Goal: Task Accomplishment & Management: Use online tool/utility

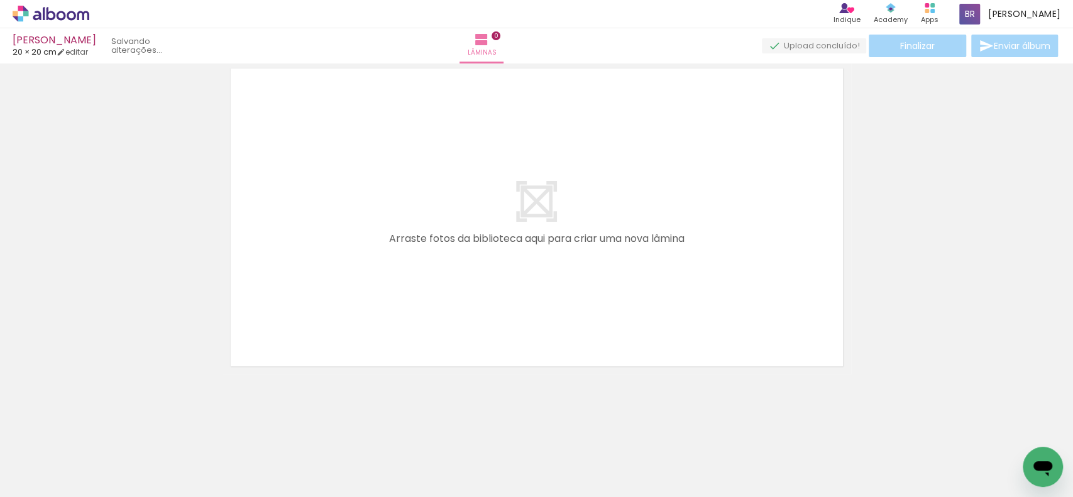
scroll to position [16, 0]
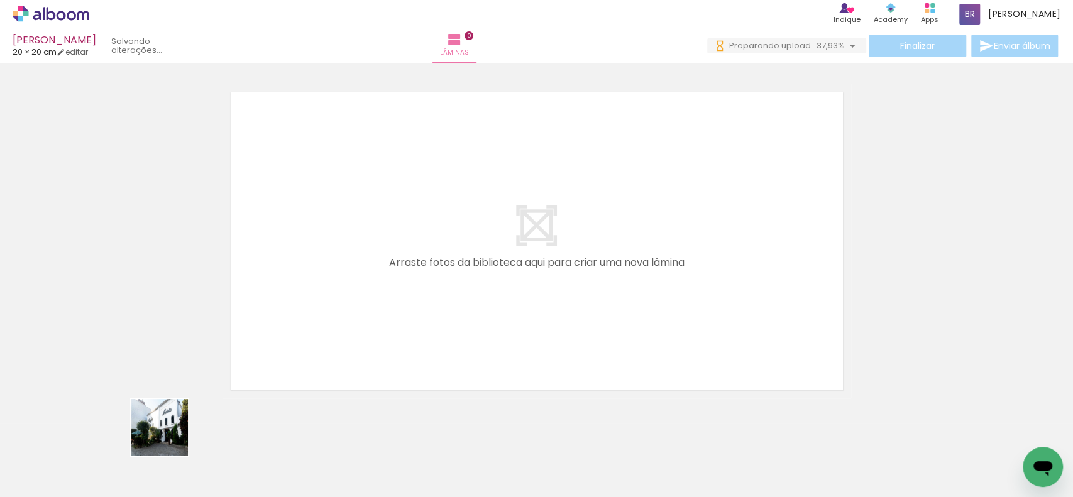
drag, startPoint x: 127, startPoint y: 466, endPoint x: 108, endPoint y: 474, distance: 20.8
click at [386, 303] on quentale-workspace at bounding box center [536, 248] width 1073 height 497
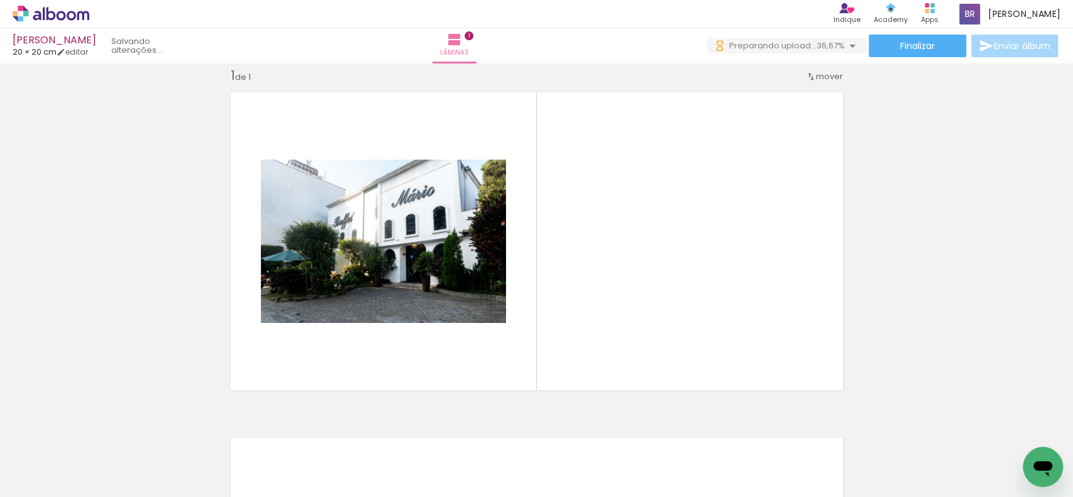
click at [57, 455] on input "Todas as fotos" at bounding box center [35, 459] width 48 height 11
click at [0, 0] on slot "Não utilizadas" at bounding box center [0, 0] width 0 height 0
type input "Não utilizadas"
drag, startPoint x: 132, startPoint y: 458, endPoint x: 385, endPoint y: 348, distance: 275.9
click at [385, 348] on quentale-workspace at bounding box center [536, 248] width 1073 height 497
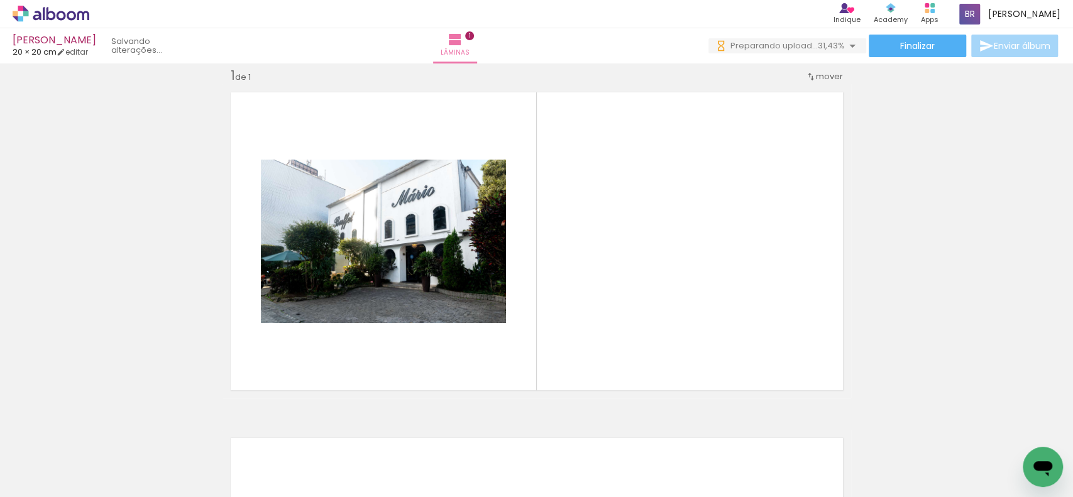
drag, startPoint x: 128, startPoint y: 460, endPoint x: 187, endPoint y: 432, distance: 65.2
click at [436, 319] on quentale-workspace at bounding box center [536, 248] width 1073 height 497
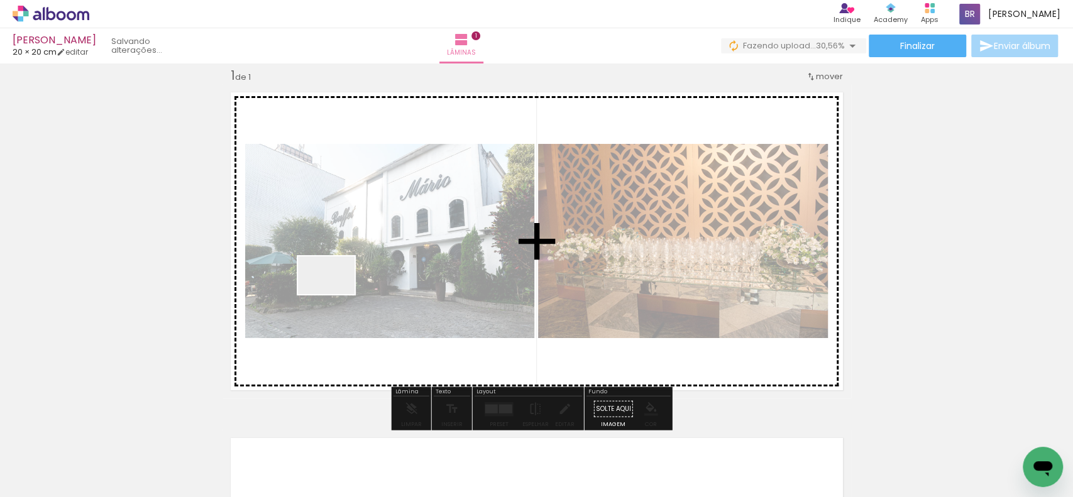
drag, startPoint x: 148, startPoint y: 452, endPoint x: 336, endPoint y: 294, distance: 245.3
click at [336, 294] on quentale-workspace at bounding box center [536, 248] width 1073 height 497
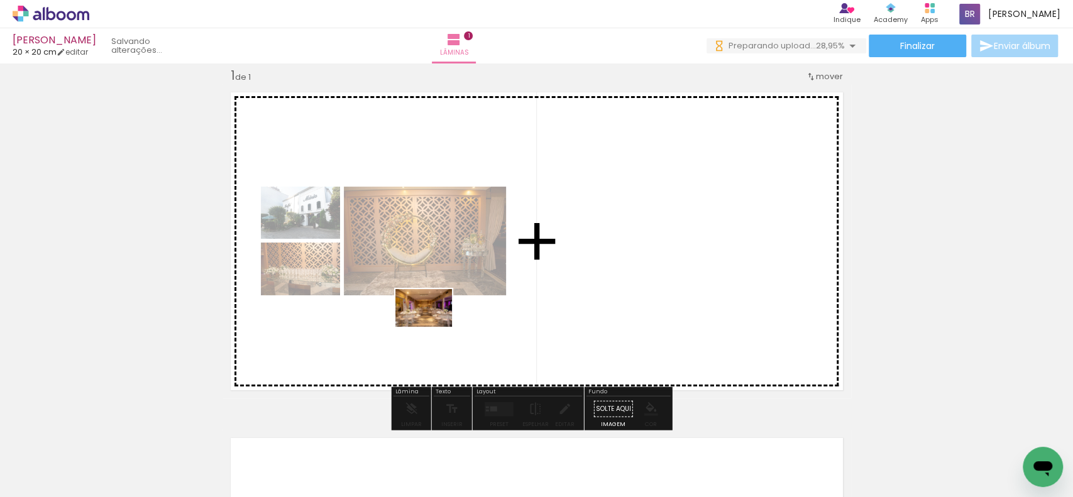
drag, startPoint x: 129, startPoint y: 463, endPoint x: 433, endPoint y: 327, distance: 333.3
click at [433, 327] on quentale-workspace at bounding box center [536, 248] width 1073 height 497
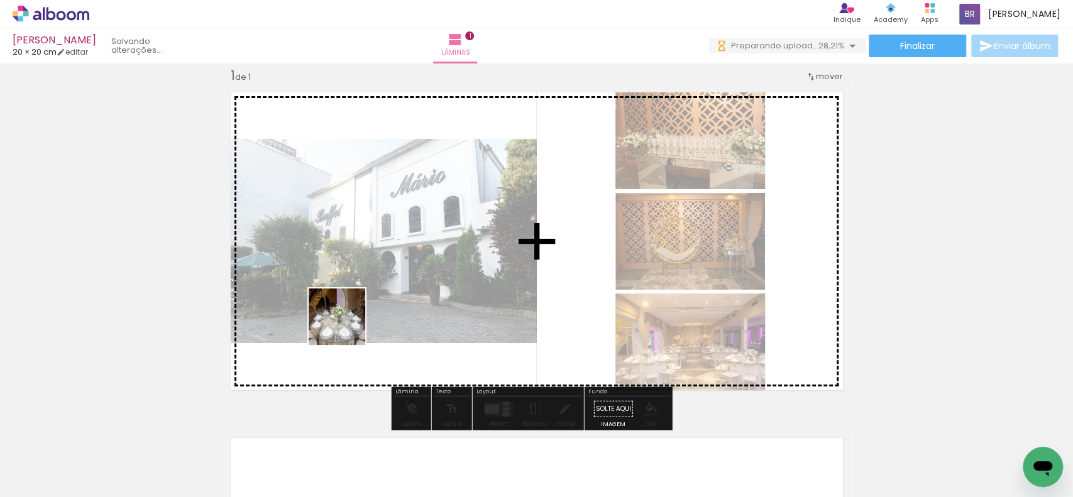
drag, startPoint x: 138, startPoint y: 466, endPoint x: 346, endPoint y: 326, distance: 250.8
click at [346, 326] on quentale-workspace at bounding box center [536, 248] width 1073 height 497
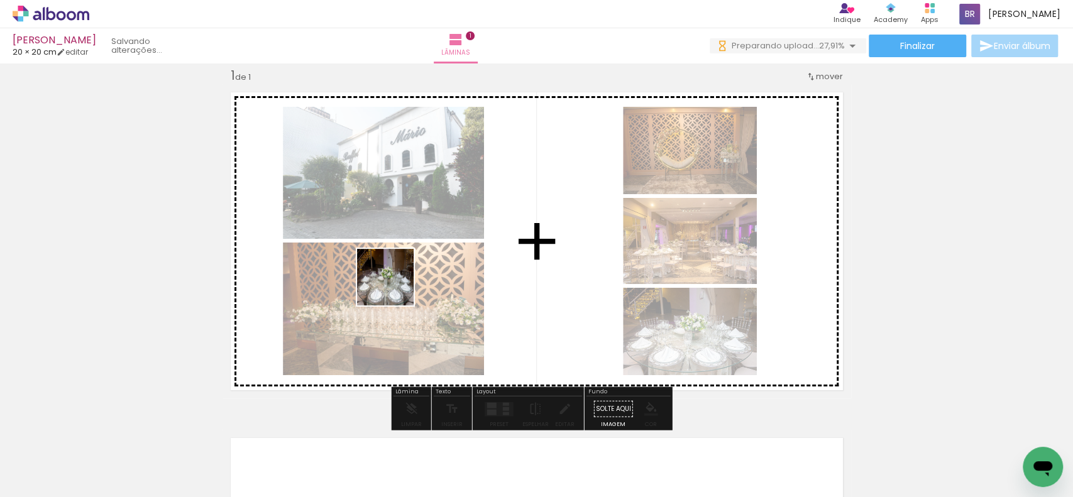
drag, startPoint x: 299, startPoint y: 346, endPoint x: 395, endPoint y: 287, distance: 112.8
click at [395, 287] on quentale-workspace at bounding box center [536, 248] width 1073 height 497
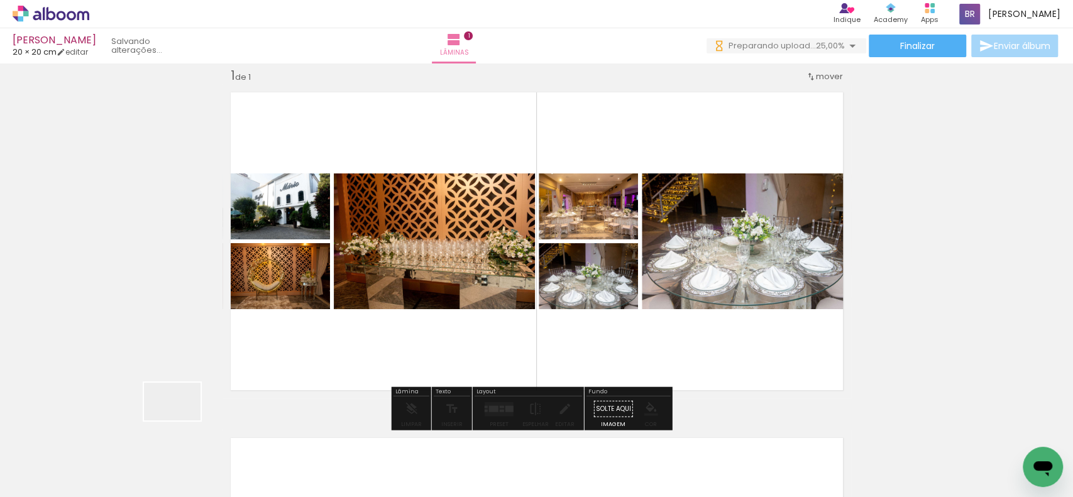
drag, startPoint x: 134, startPoint y: 460, endPoint x: 166, endPoint y: 459, distance: 31.4
click at [354, 306] on quentale-workspace at bounding box center [536, 248] width 1073 height 497
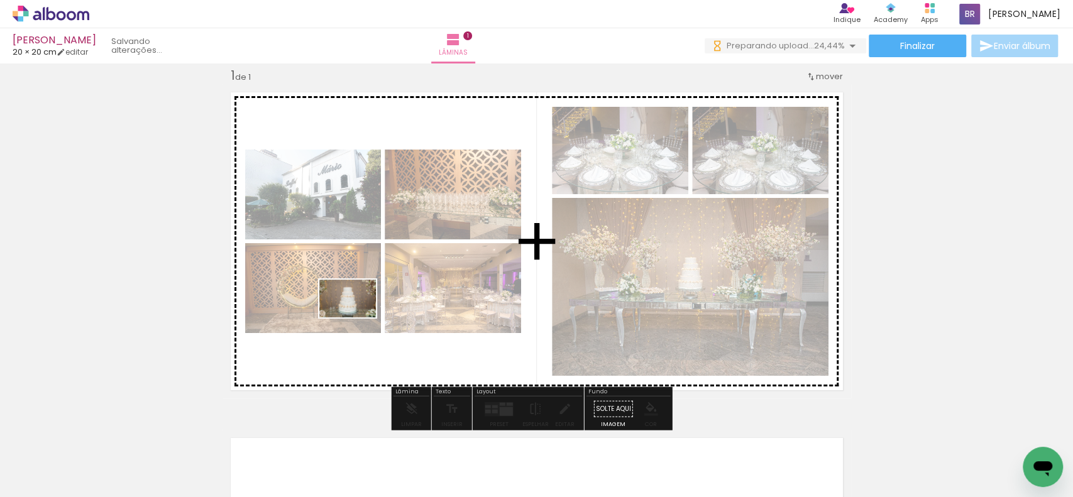
drag, startPoint x: 126, startPoint y: 446, endPoint x: 357, endPoint y: 317, distance: 264.4
click at [357, 317] on quentale-workspace at bounding box center [536, 248] width 1073 height 497
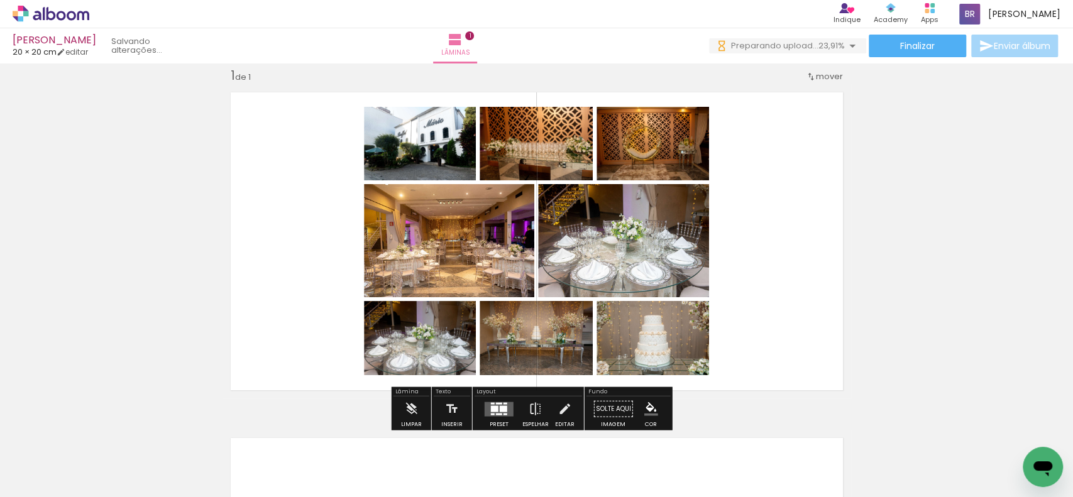
drag, startPoint x: 119, startPoint y: 451, endPoint x: 316, endPoint y: 397, distance: 204.6
click at [393, 335] on quentale-workspace at bounding box center [536, 248] width 1073 height 497
drag, startPoint x: 138, startPoint y: 460, endPoint x: 292, endPoint y: 296, distance: 224.5
click at [292, 296] on quentale-workspace at bounding box center [536, 248] width 1073 height 497
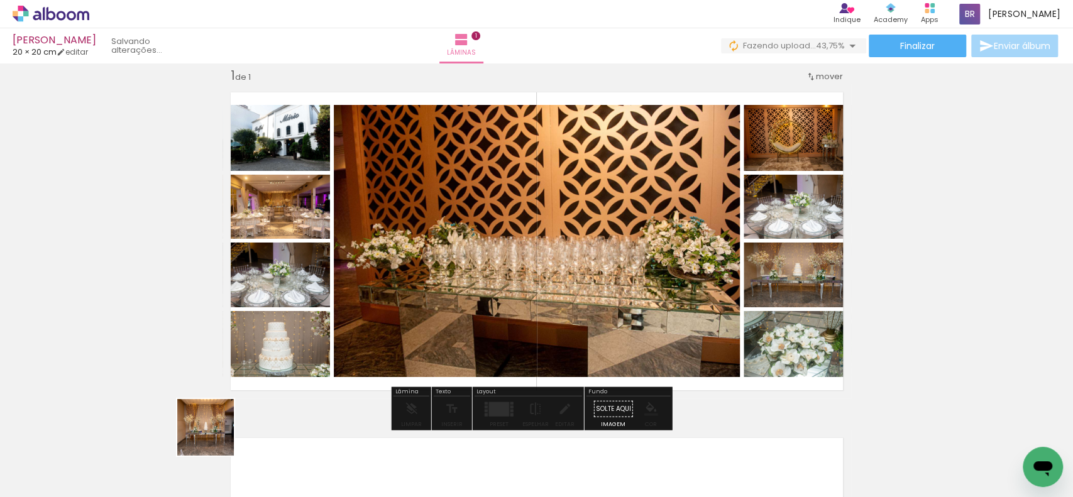
drag, startPoint x: 195, startPoint y: 459, endPoint x: 359, endPoint y: 299, distance: 228.9
click at [362, 299] on quentale-workspace at bounding box center [536, 248] width 1073 height 497
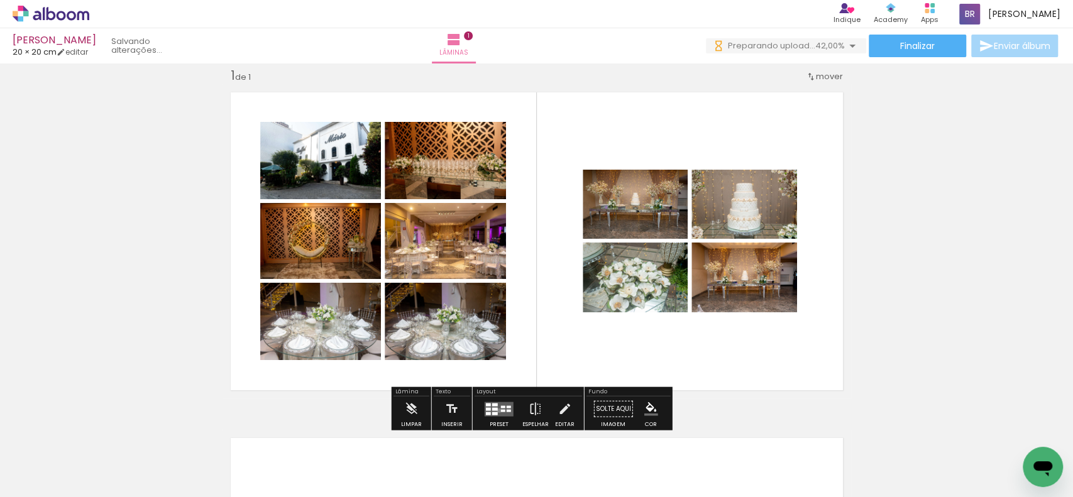
drag, startPoint x: 496, startPoint y: 410, endPoint x: 1020, endPoint y: 221, distance: 557.0
click at [495, 408] on quentale-layouter at bounding box center [499, 409] width 29 height 14
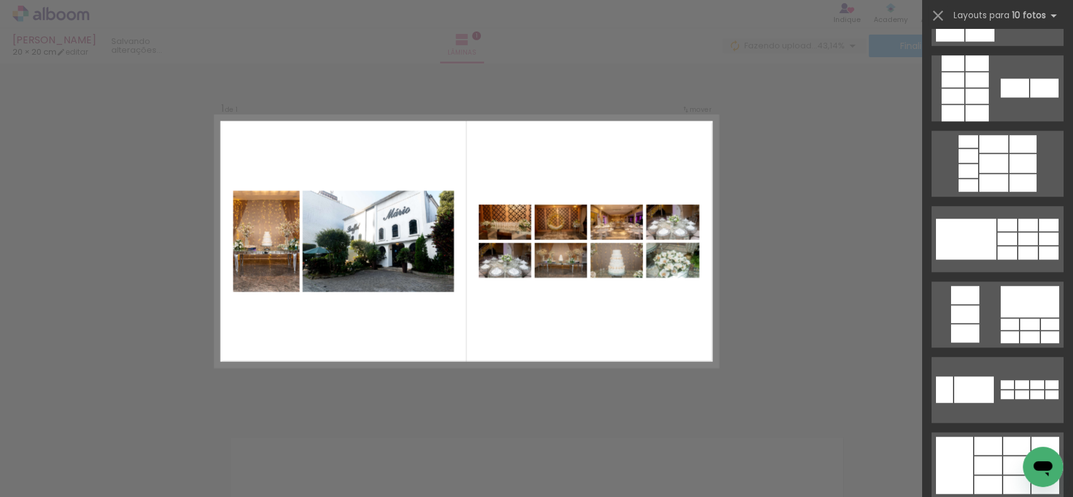
scroll to position [754, 0]
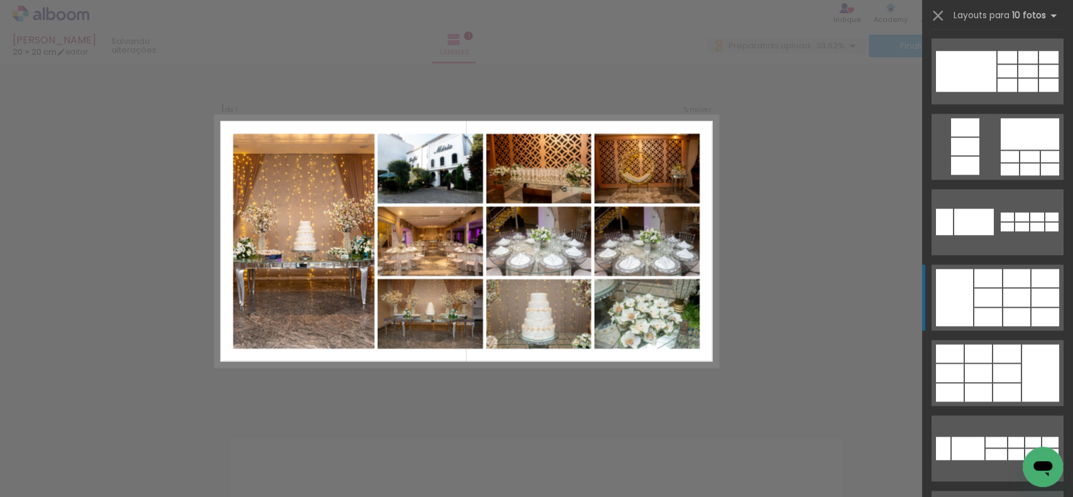
click at [983, 297] on div at bounding box center [988, 297] width 28 height 18
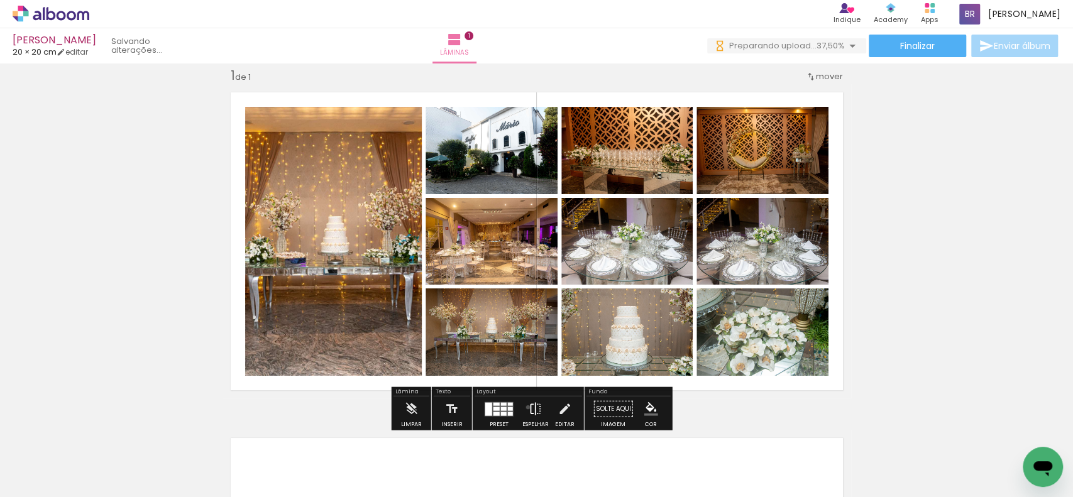
click at [529, 407] on iron-icon at bounding box center [536, 409] width 14 height 25
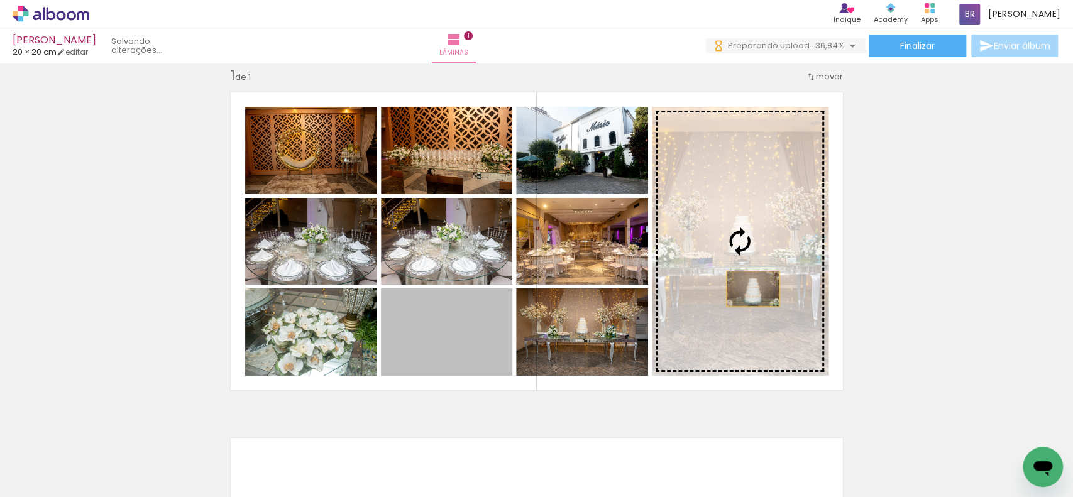
drag, startPoint x: 740, startPoint y: 311, endPoint x: 746, endPoint y: 288, distance: 23.5
click at [0, 0] on slot at bounding box center [0, 0] width 0 height 0
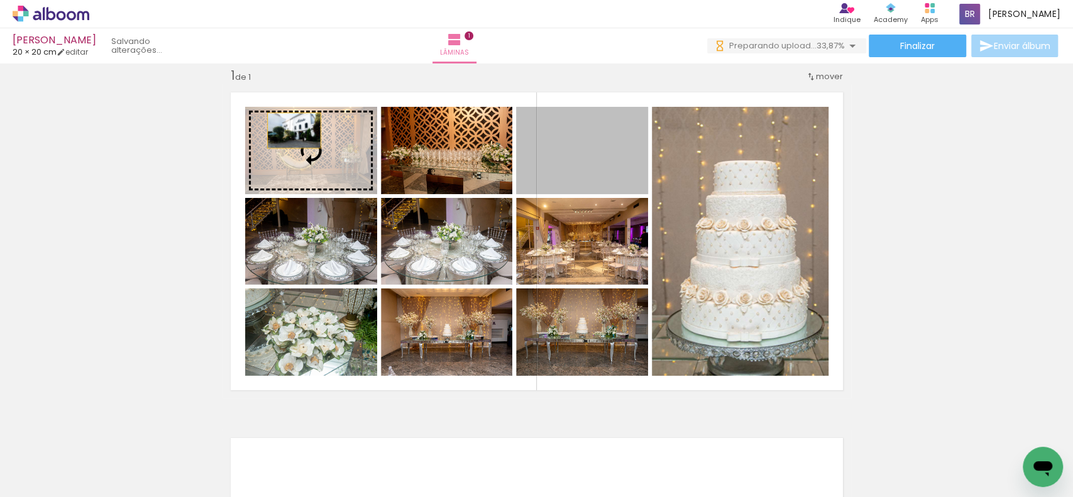
drag, startPoint x: 595, startPoint y: 154, endPoint x: 286, endPoint y: 130, distance: 310.1
click at [0, 0] on slot at bounding box center [0, 0] width 0 height 0
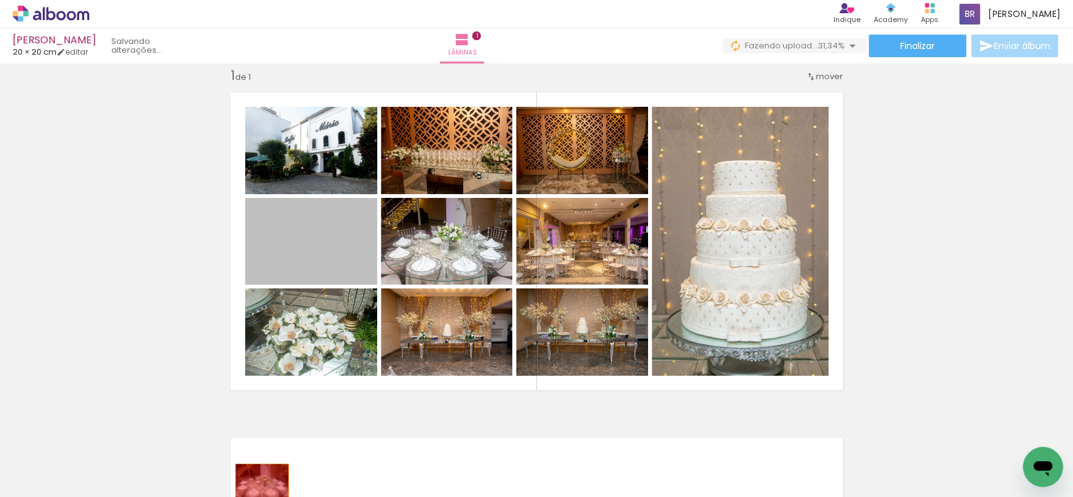
drag, startPoint x: 329, startPoint y: 248, endPoint x: 255, endPoint y: 481, distance: 244.1
click at [255, 481] on quentale-workspace at bounding box center [536, 248] width 1073 height 497
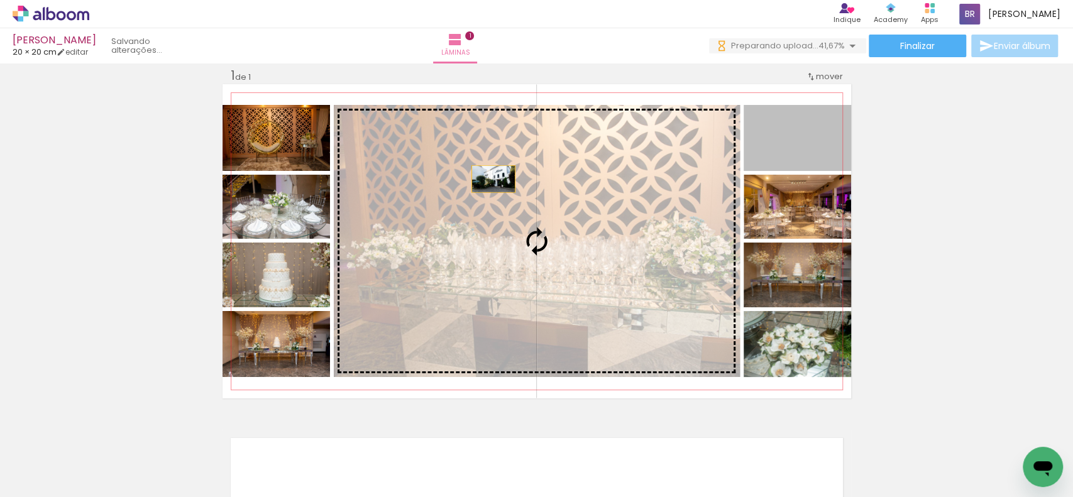
drag, startPoint x: 815, startPoint y: 143, endPoint x: 566, endPoint y: 415, distance: 368.8
click at [0, 0] on slot at bounding box center [0, 0] width 0 height 0
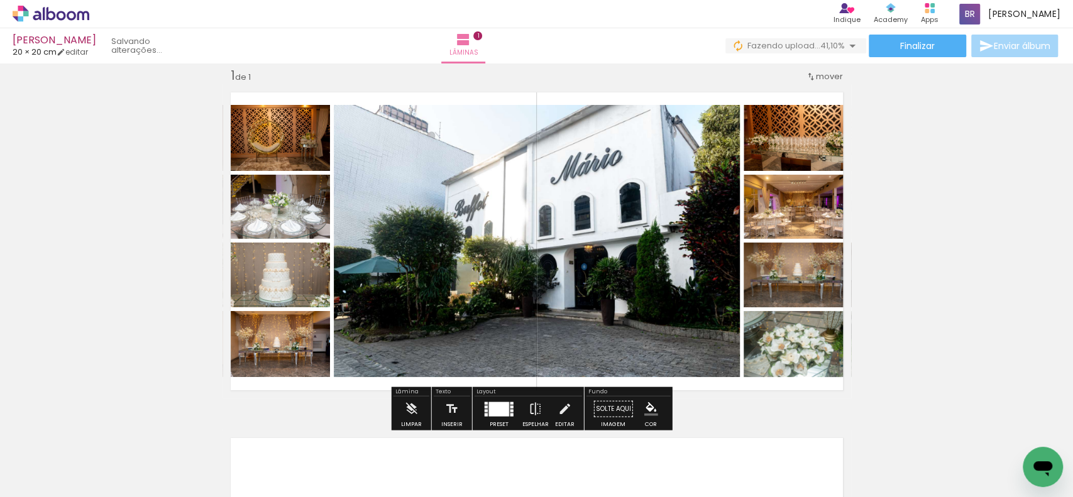
click at [501, 402] on div at bounding box center [499, 409] width 20 height 14
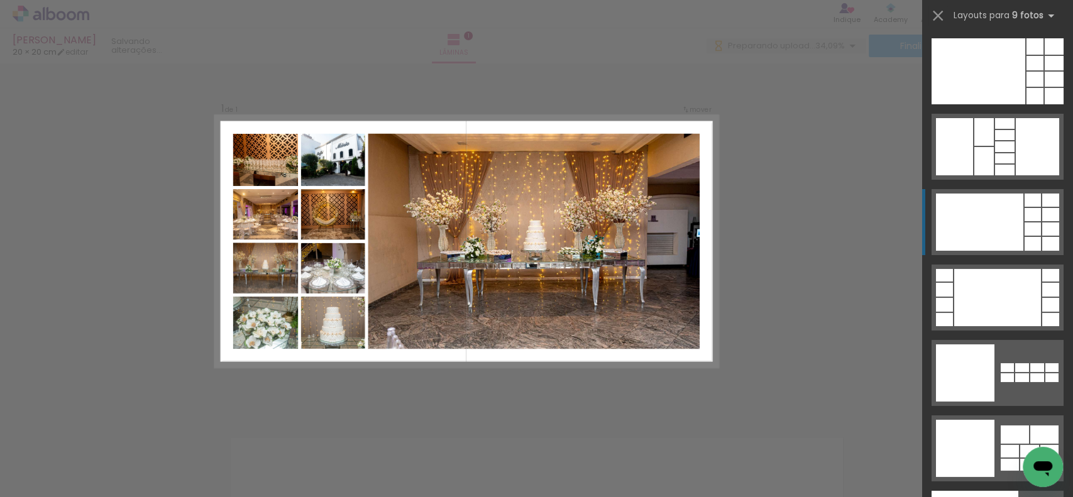
scroll to position [2932, 0]
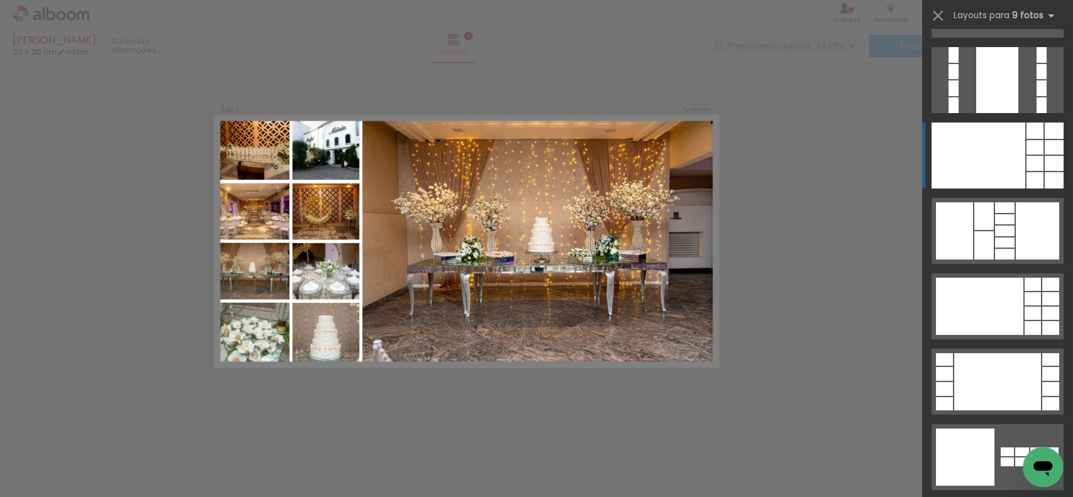
click at [984, 153] on div at bounding box center [978, 156] width 94 height 66
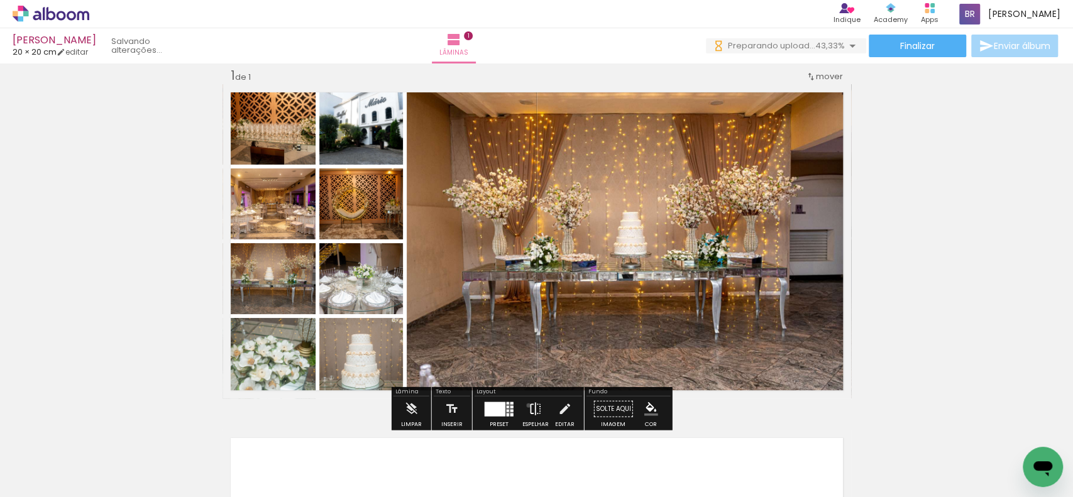
click at [529, 405] on iron-icon at bounding box center [536, 409] width 14 height 25
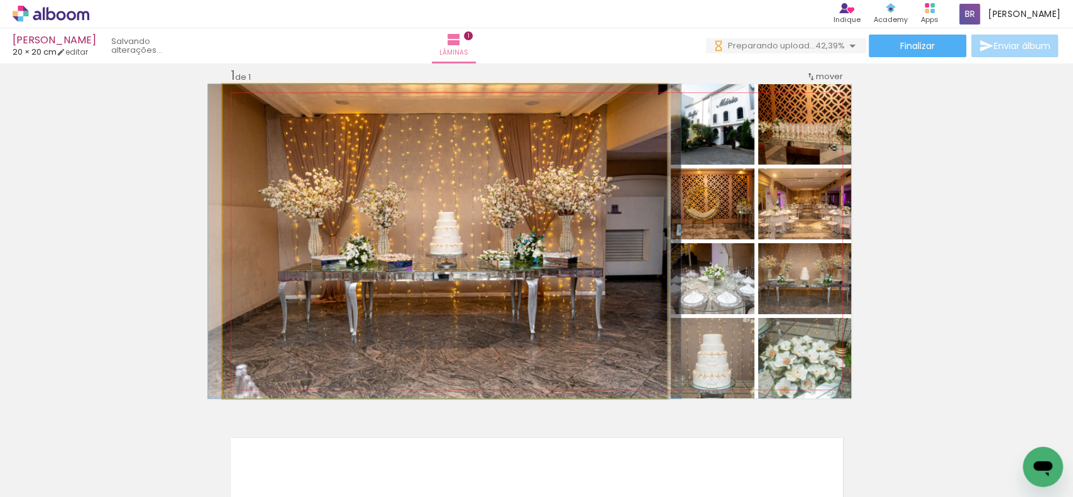
drag, startPoint x: 558, startPoint y: 204, endPoint x: 566, endPoint y: 204, distance: 8.2
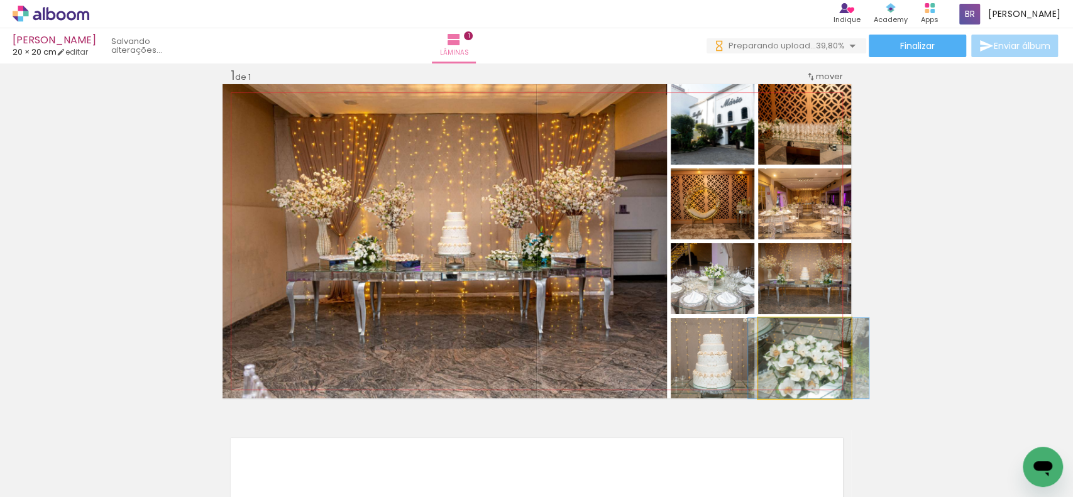
drag, startPoint x: 792, startPoint y: 367, endPoint x: 796, endPoint y: 324, distance: 42.9
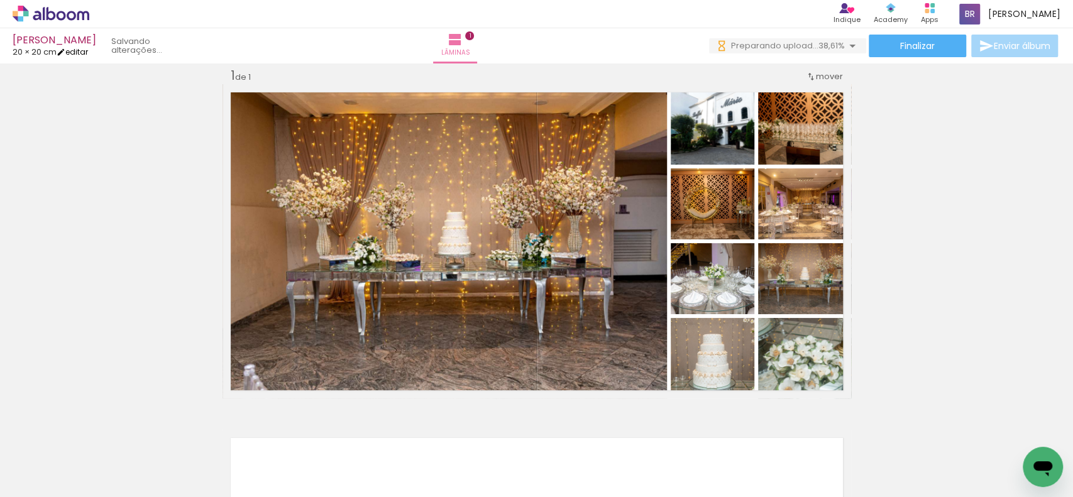
click at [81, 53] on link "editar" at bounding box center [72, 52] width 31 height 11
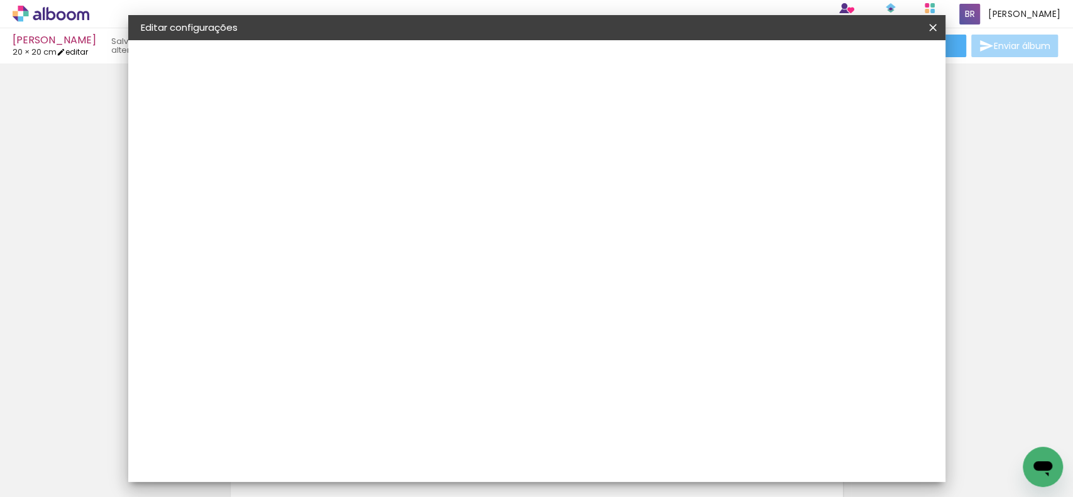
type input "20"
type input "40"
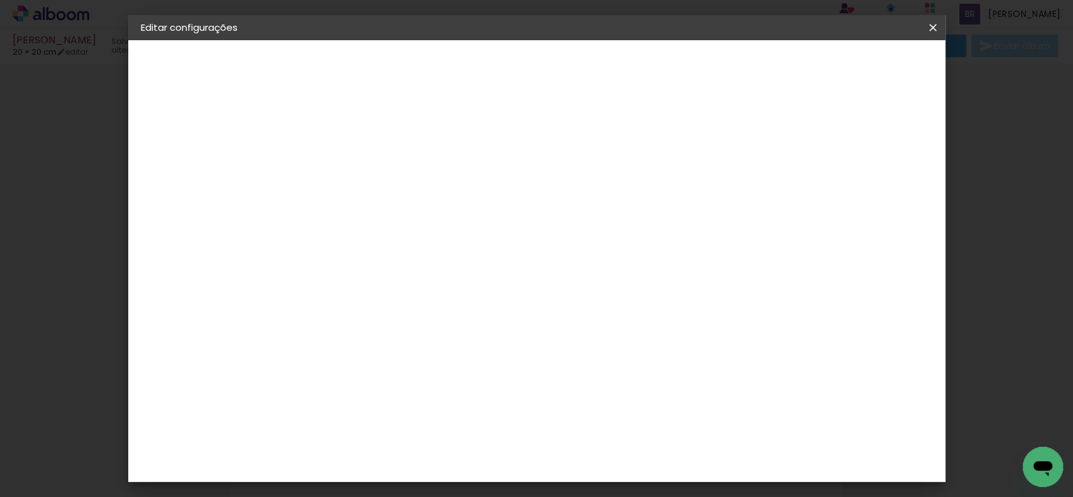
click at [0, 0] on slot "Mostrar sangria" at bounding box center [0, 0] width 0 height 0
type paper-checkbox "on"
click at [752, 67] on span "Salvar configurações" at bounding box center [705, 66] width 93 height 9
drag, startPoint x: 610, startPoint y: 384, endPoint x: 596, endPoint y: 384, distance: 14.5
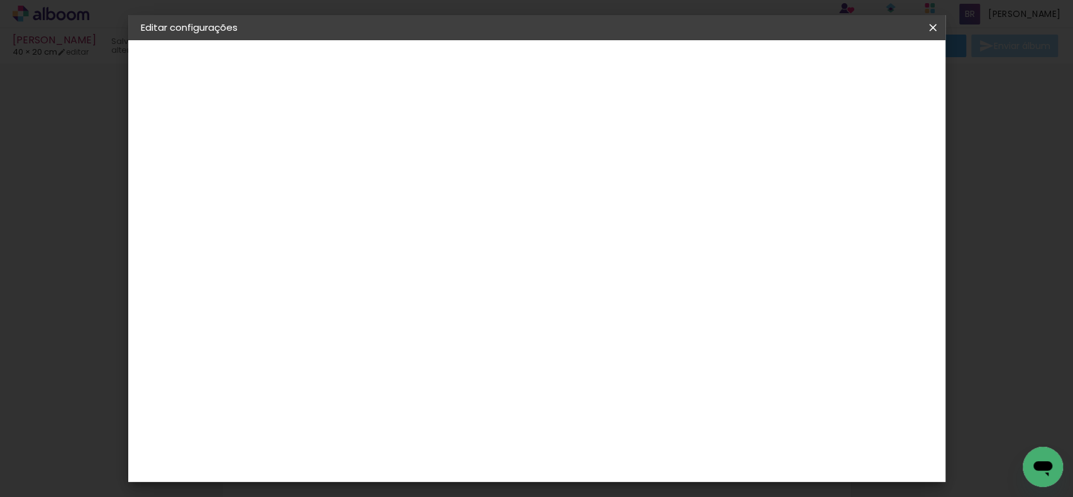
click at [596, 384] on input "40" at bounding box center [604, 389] width 33 height 19
type input "60"
click at [850, 68] on span "Salvar configurações" at bounding box center [803, 66] width 93 height 9
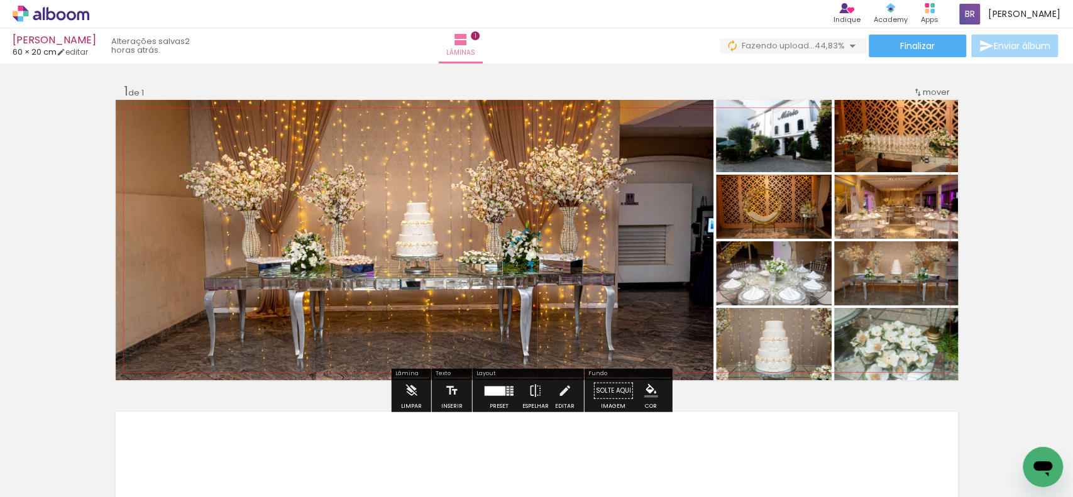
scroll to position [251, 0]
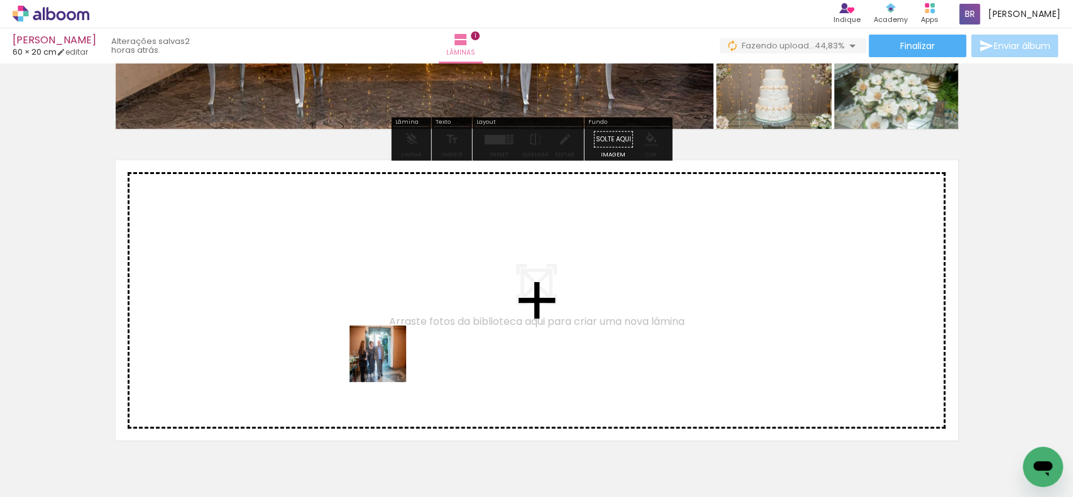
drag, startPoint x: 283, startPoint y: 454, endPoint x: 390, endPoint y: 361, distance: 141.6
click at [390, 361] on quentale-workspace at bounding box center [536, 248] width 1073 height 497
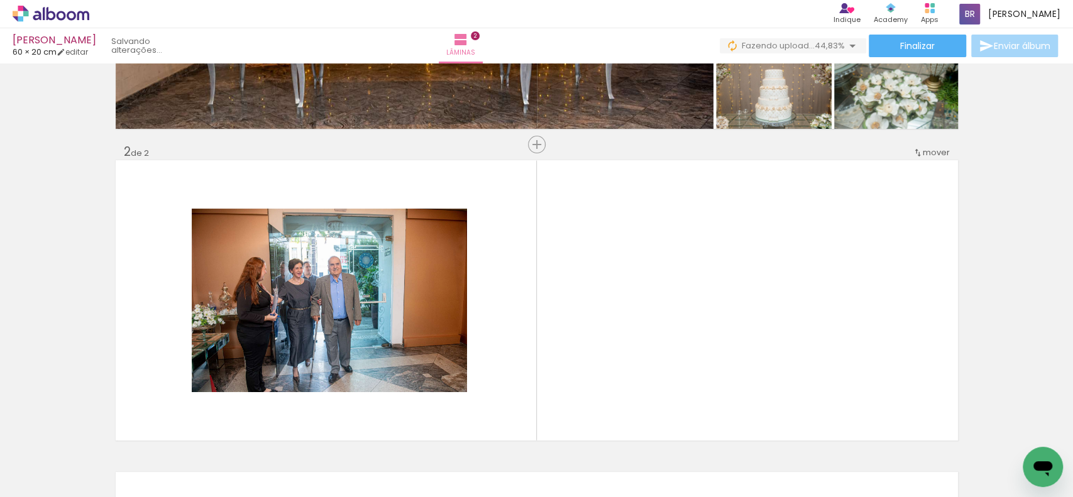
scroll to position [310, 0]
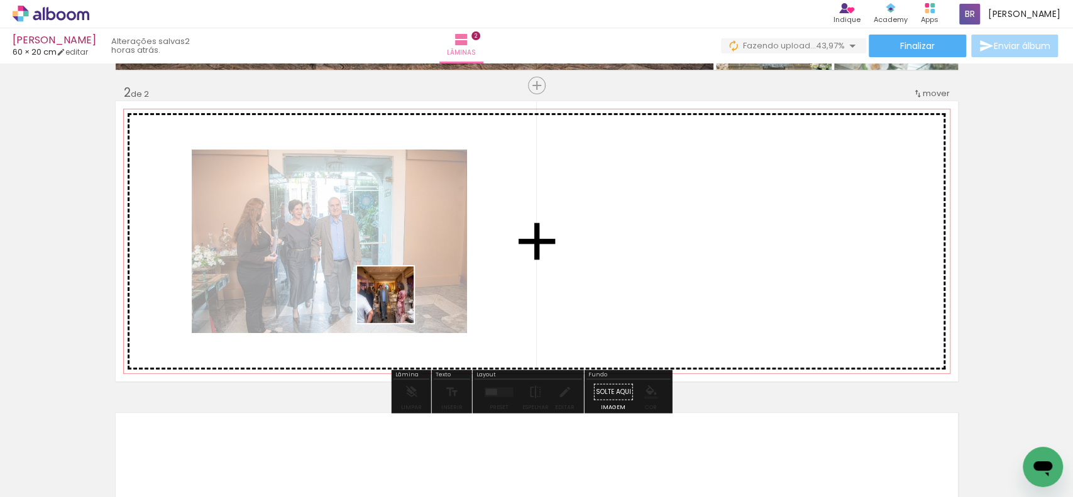
drag, startPoint x: 280, startPoint y: 456, endPoint x: 397, endPoint y: 299, distance: 195.3
click at [397, 299] on quentale-workspace at bounding box center [536, 248] width 1073 height 497
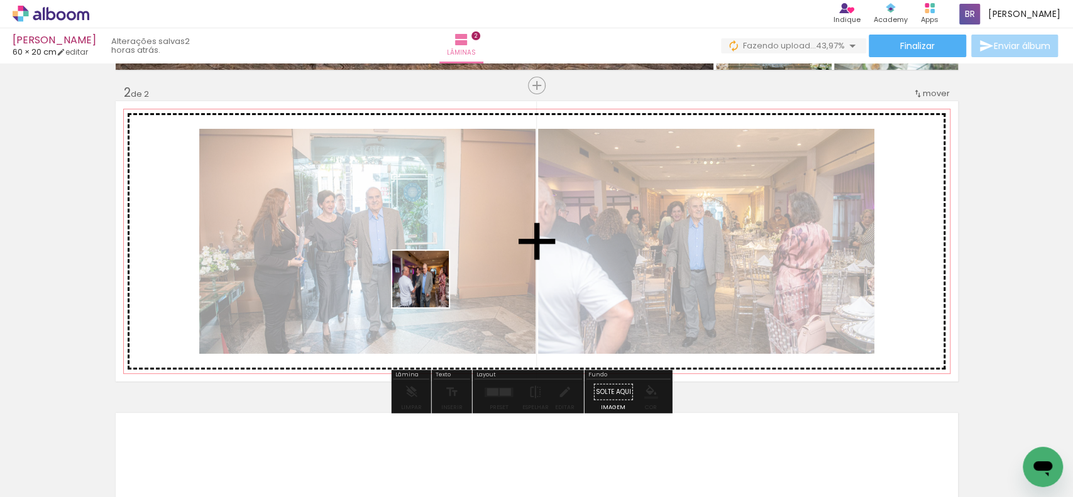
drag, startPoint x: 280, startPoint y: 470, endPoint x: 430, endPoint y: 288, distance: 235.7
click at [430, 288] on quentale-workspace at bounding box center [536, 248] width 1073 height 497
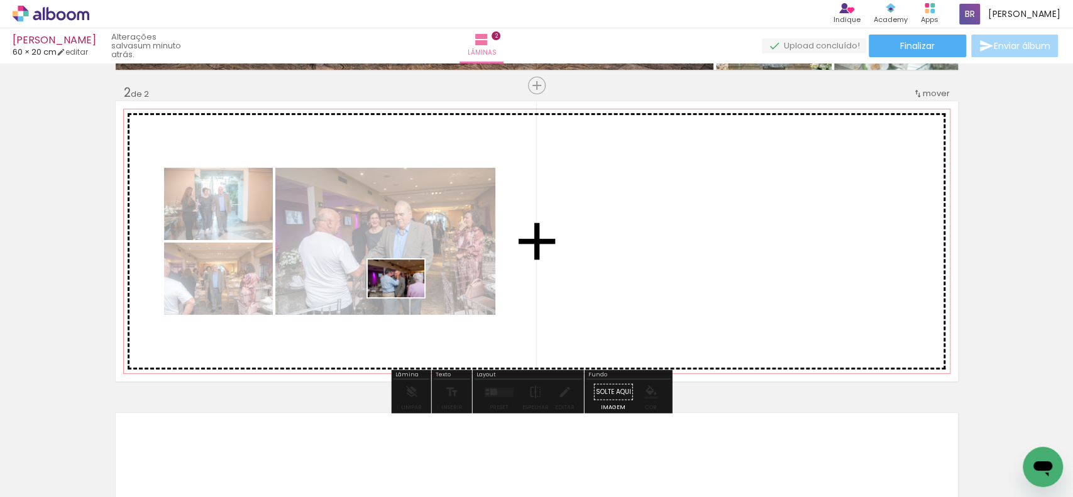
drag, startPoint x: 277, startPoint y: 451, endPoint x: 295, endPoint y: 486, distance: 39.9
click at [414, 294] on quentale-workspace at bounding box center [536, 248] width 1073 height 497
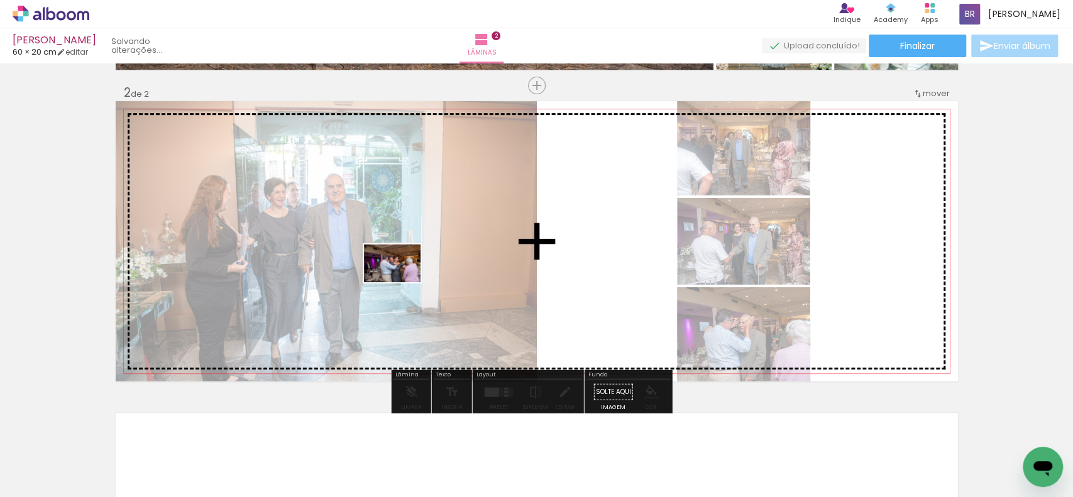
drag, startPoint x: 275, startPoint y: 458, endPoint x: 291, endPoint y: 473, distance: 22.7
click at [402, 282] on quentale-workspace at bounding box center [536, 248] width 1073 height 497
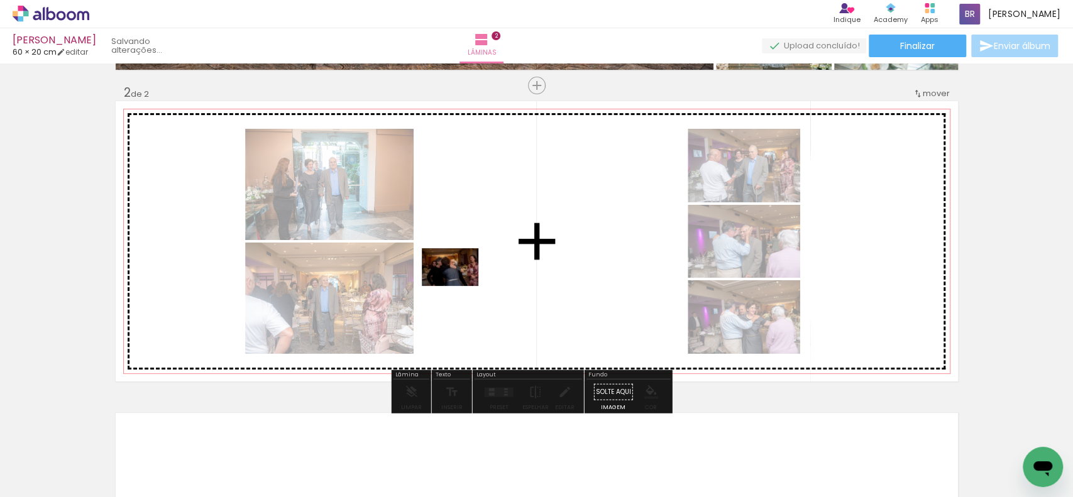
drag, startPoint x: 265, startPoint y: 460, endPoint x: 459, endPoint y: 286, distance: 260.8
click at [459, 286] on quentale-workspace at bounding box center [536, 248] width 1073 height 497
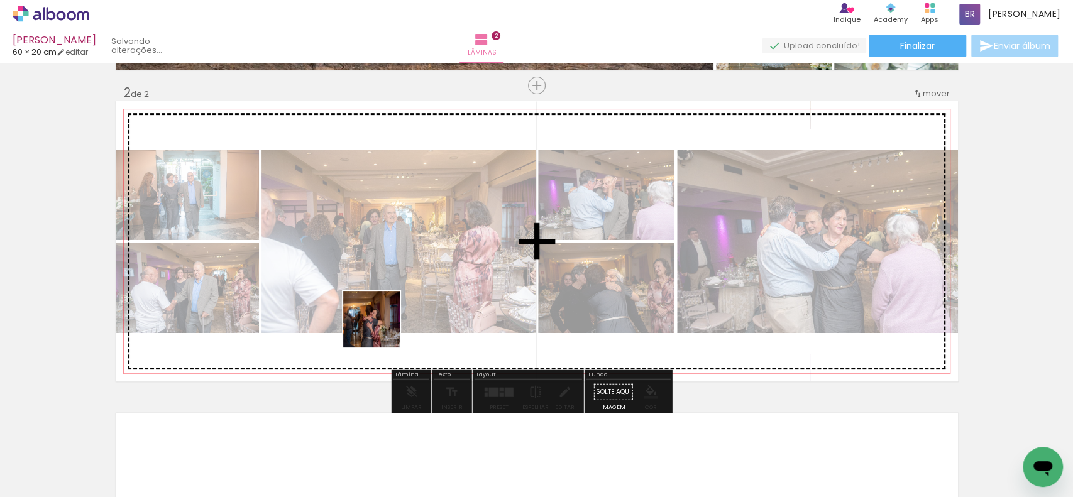
drag, startPoint x: 263, startPoint y: 451, endPoint x: 388, endPoint y: 310, distance: 188.7
click at [388, 310] on quentale-workspace at bounding box center [536, 248] width 1073 height 497
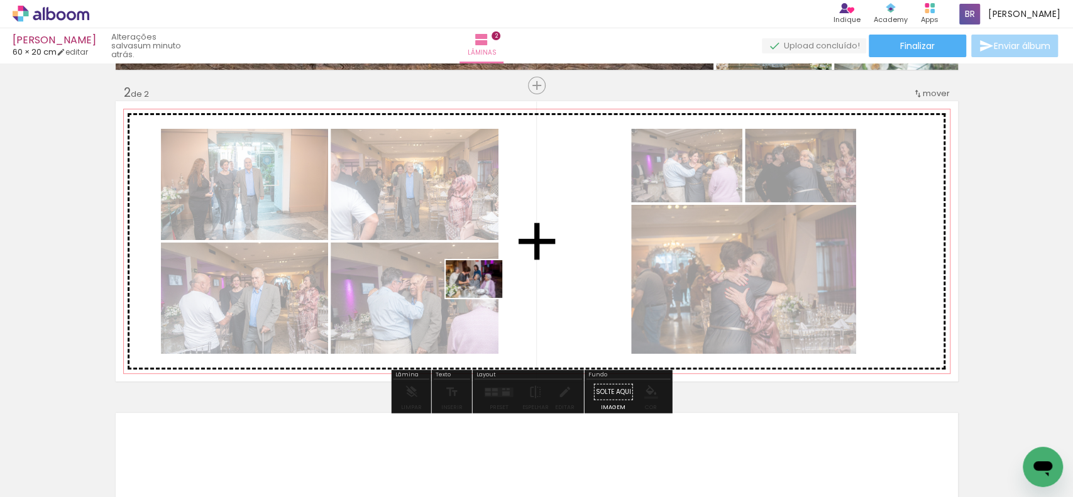
drag, startPoint x: 282, startPoint y: 465, endPoint x: 483, endPoint y: 298, distance: 262.0
click at [483, 298] on quentale-workspace at bounding box center [536, 248] width 1073 height 497
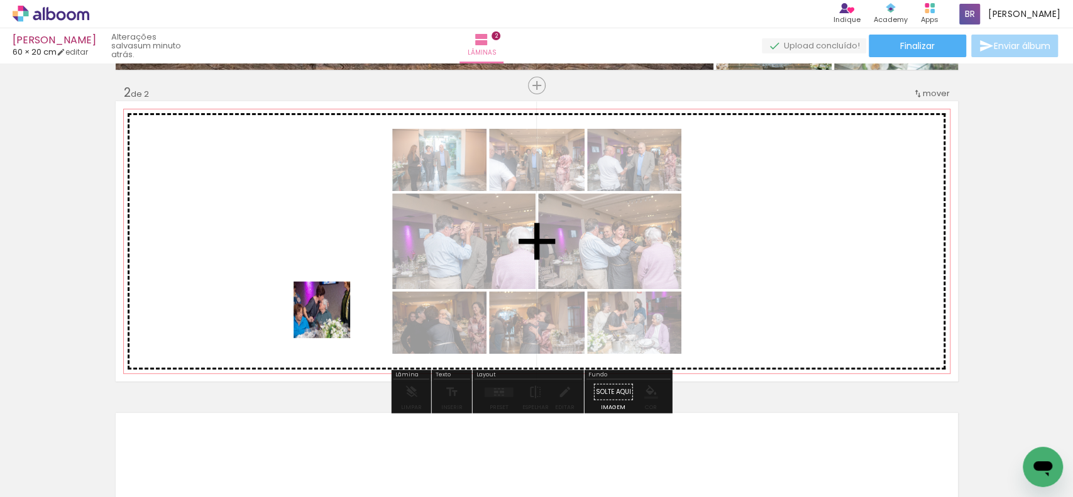
drag, startPoint x: 271, startPoint y: 462, endPoint x: 331, endPoint y: 308, distance: 165.1
click at [331, 308] on quentale-workspace at bounding box center [536, 248] width 1073 height 497
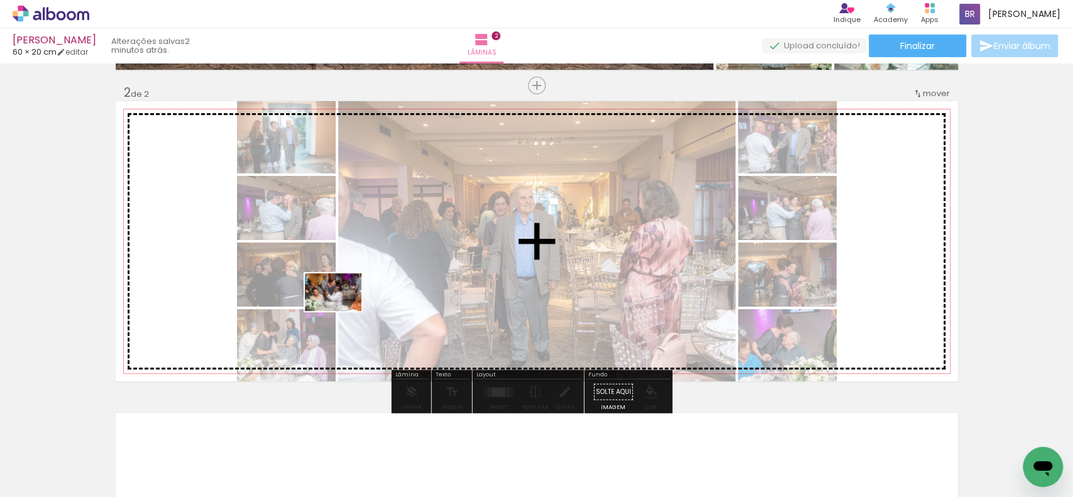
drag, startPoint x: 277, startPoint y: 461, endPoint x: 342, endPoint y: 311, distance: 163.5
click at [342, 311] on quentale-workspace at bounding box center [536, 248] width 1073 height 497
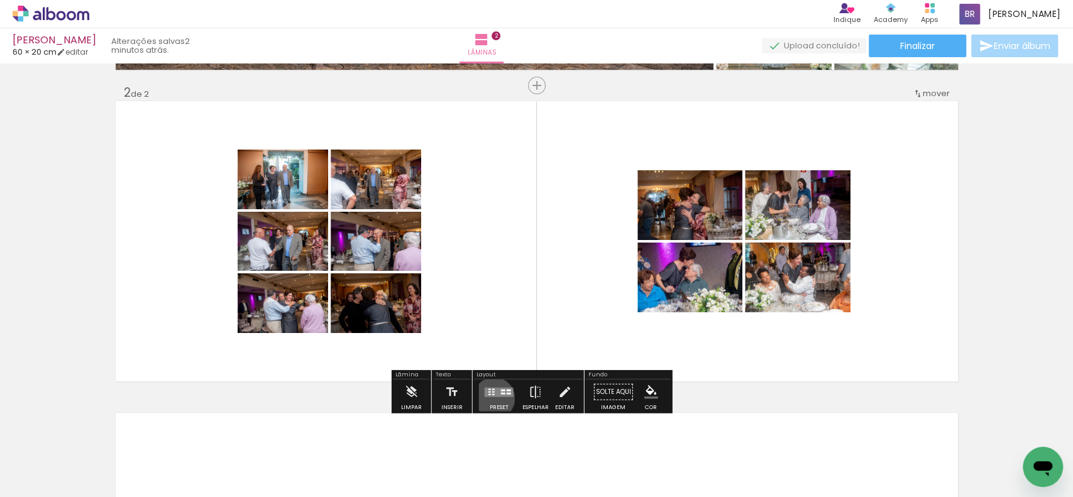
click at [491, 398] on div at bounding box center [499, 392] width 34 height 25
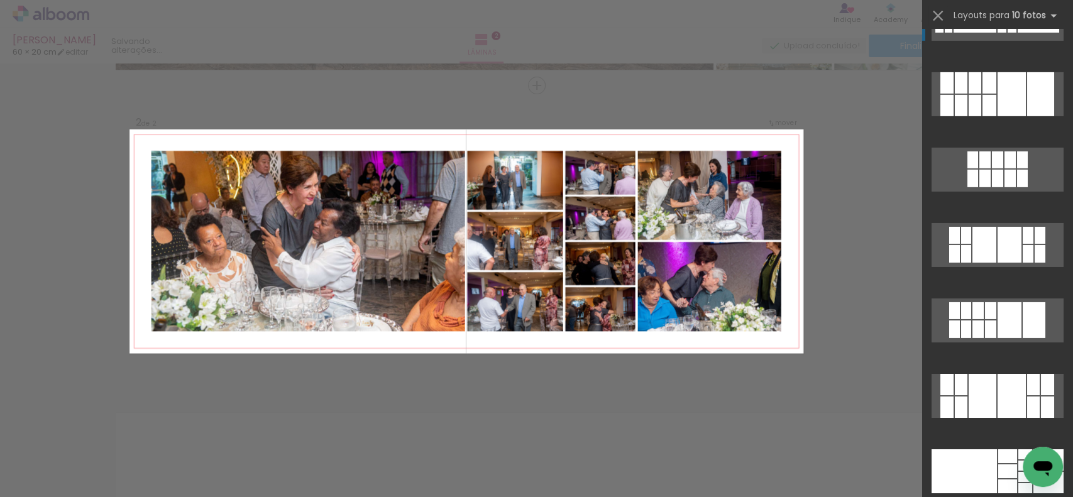
scroll to position [2925, 0]
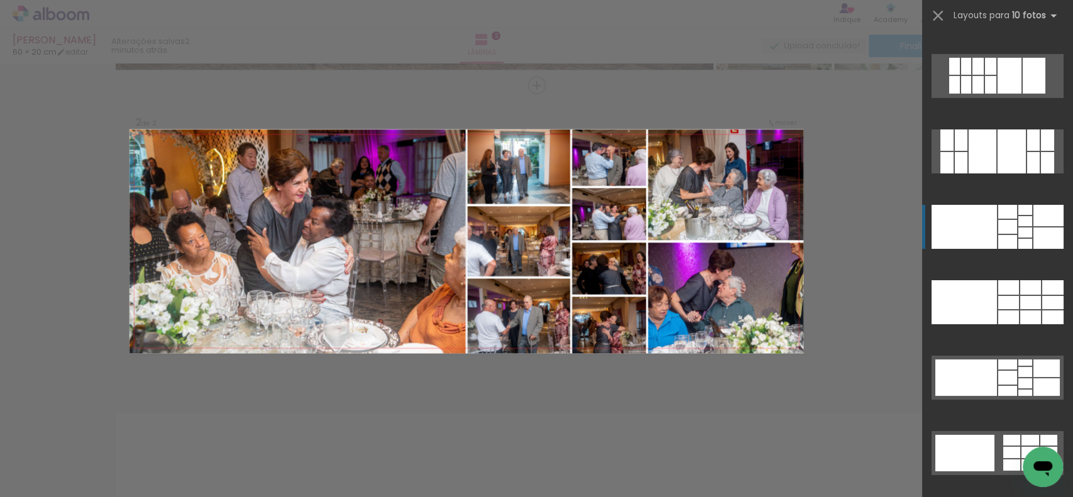
click at [1005, 214] on div at bounding box center [1007, 212] width 19 height 14
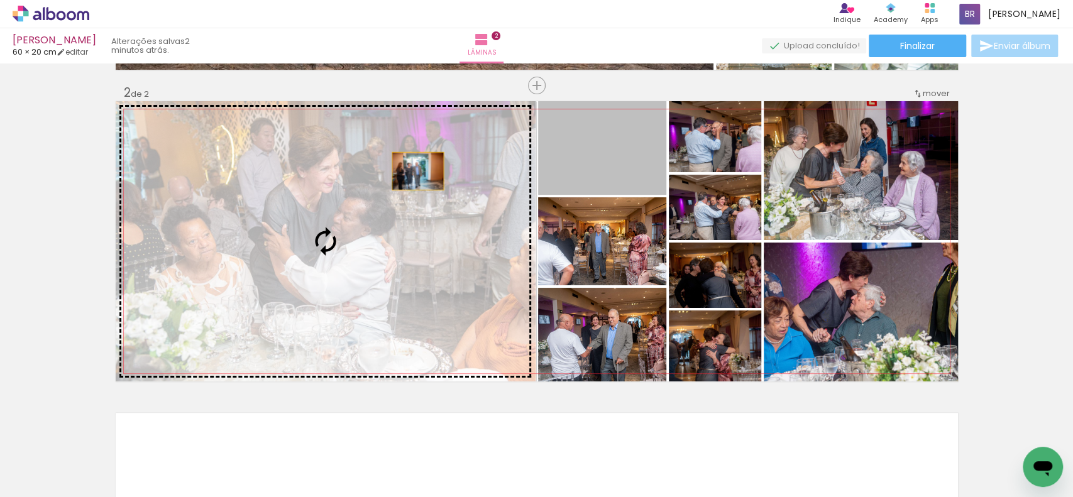
drag, startPoint x: 628, startPoint y: 168, endPoint x: 411, endPoint y: 171, distance: 217.5
click at [0, 0] on slot at bounding box center [0, 0] width 0 height 0
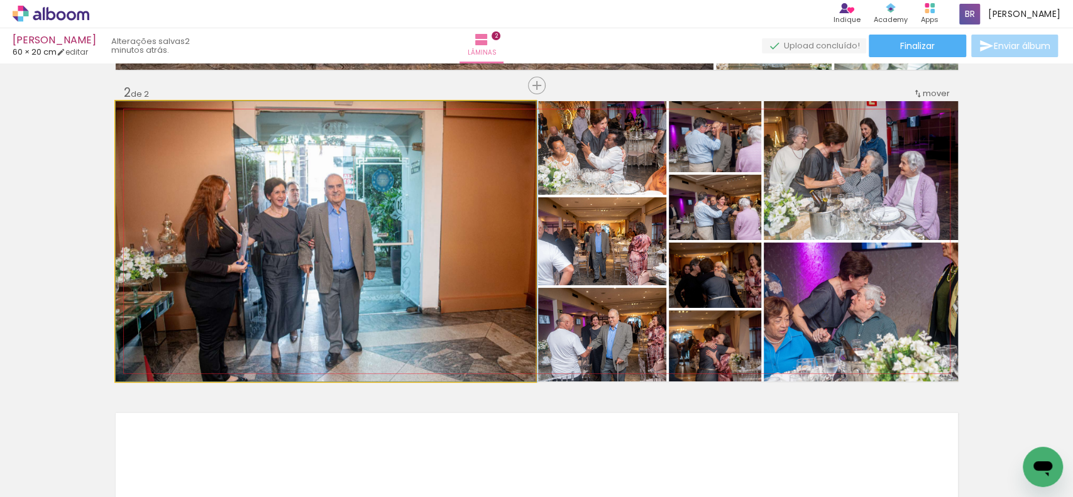
drag, startPoint x: 456, startPoint y: 234, endPoint x: 490, endPoint y: 210, distance: 41.5
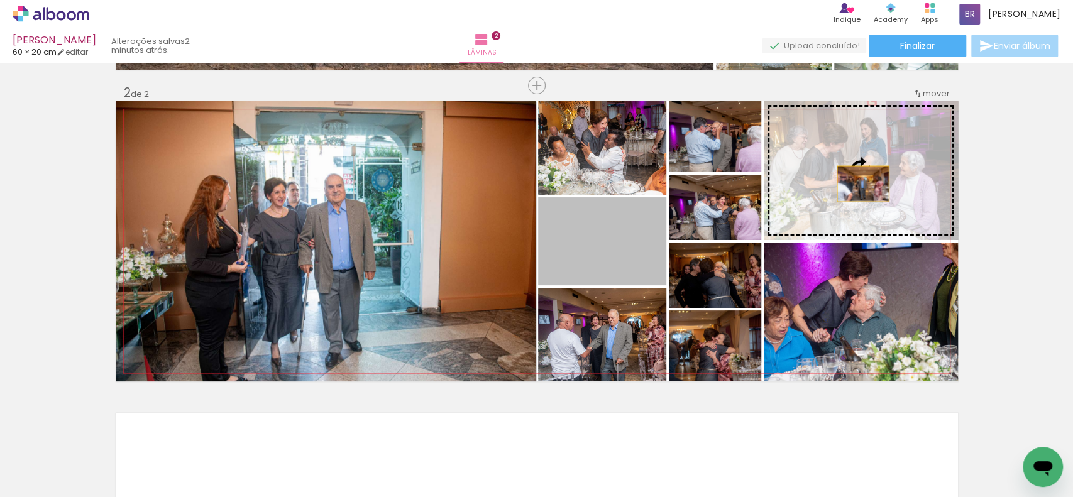
drag, startPoint x: 601, startPoint y: 263, endPoint x: 856, endPoint y: 184, distance: 266.7
click at [0, 0] on slot at bounding box center [0, 0] width 0 height 0
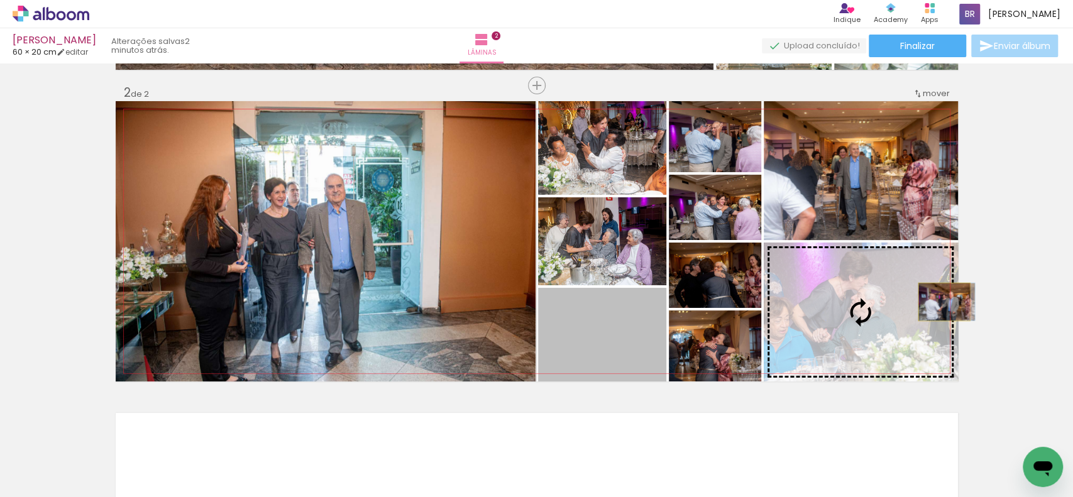
drag, startPoint x: 618, startPoint y: 336, endPoint x: 940, endPoint y: 302, distance: 322.9
click at [0, 0] on slot at bounding box center [0, 0] width 0 height 0
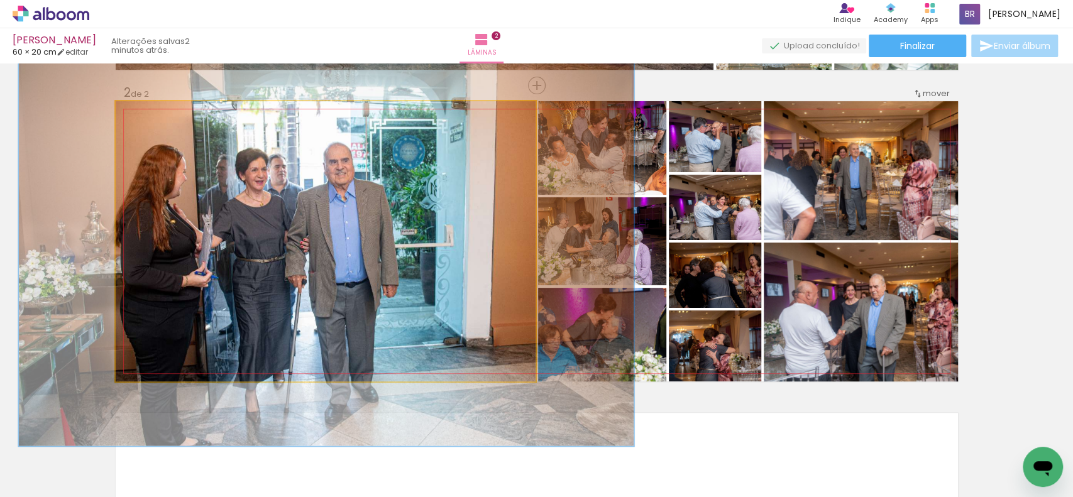
drag, startPoint x: 141, startPoint y: 116, endPoint x: 161, endPoint y: 109, distance: 21.1
type paper-slider "146"
click at [161, 109] on div at bounding box center [164, 114] width 11 height 11
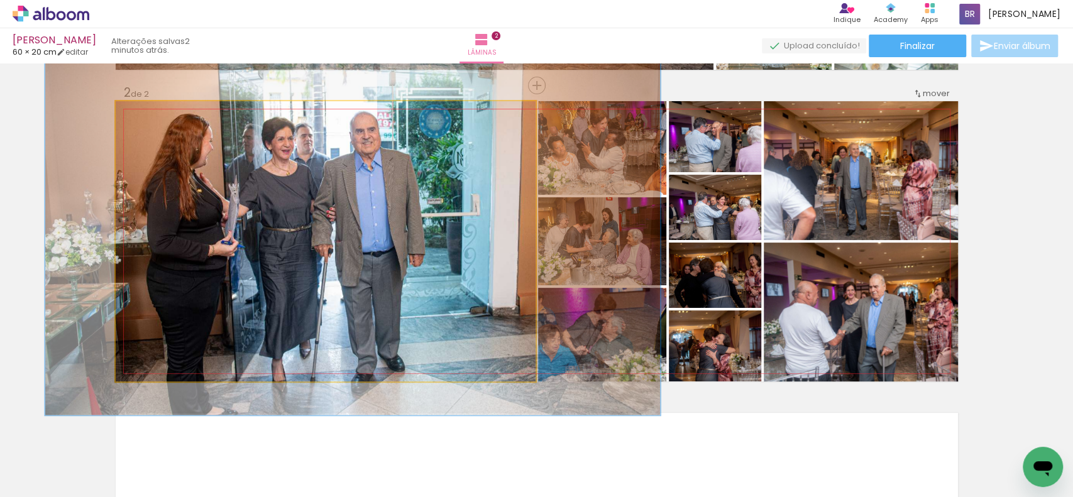
drag, startPoint x: 346, startPoint y: 236, endPoint x: 373, endPoint y: 205, distance: 40.6
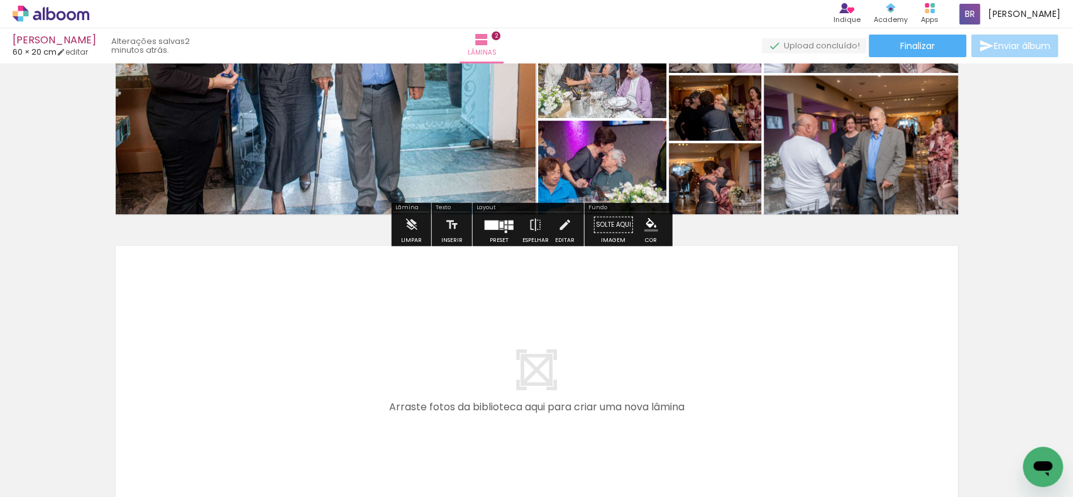
scroll to position [628, 0]
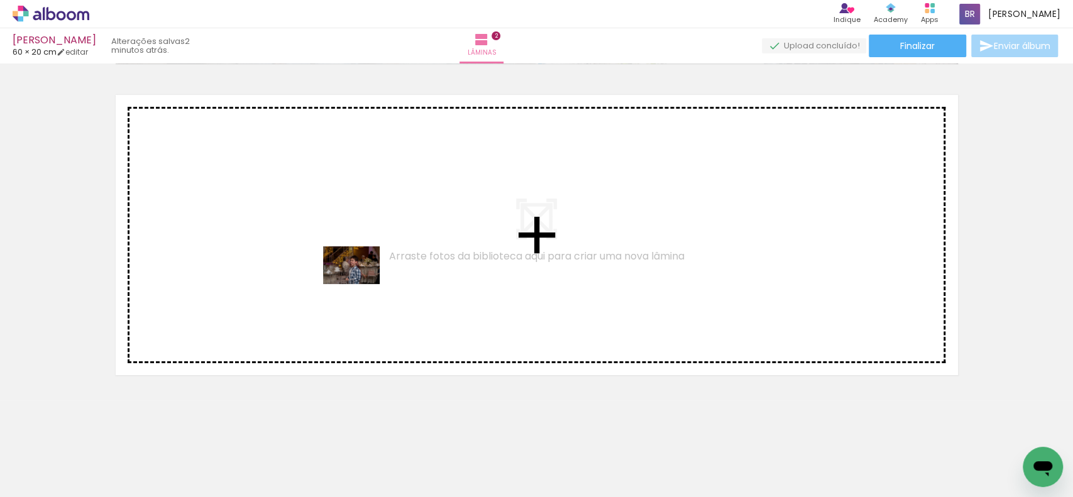
drag, startPoint x: 277, startPoint y: 475, endPoint x: 361, endPoint y: 284, distance: 208.8
click at [361, 284] on quentale-workspace at bounding box center [536, 248] width 1073 height 497
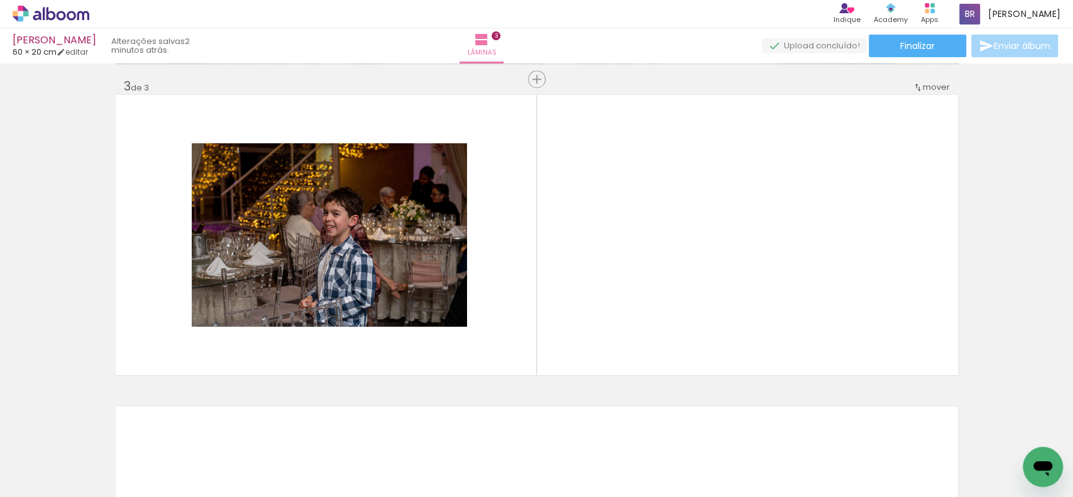
scroll to position [622, 0]
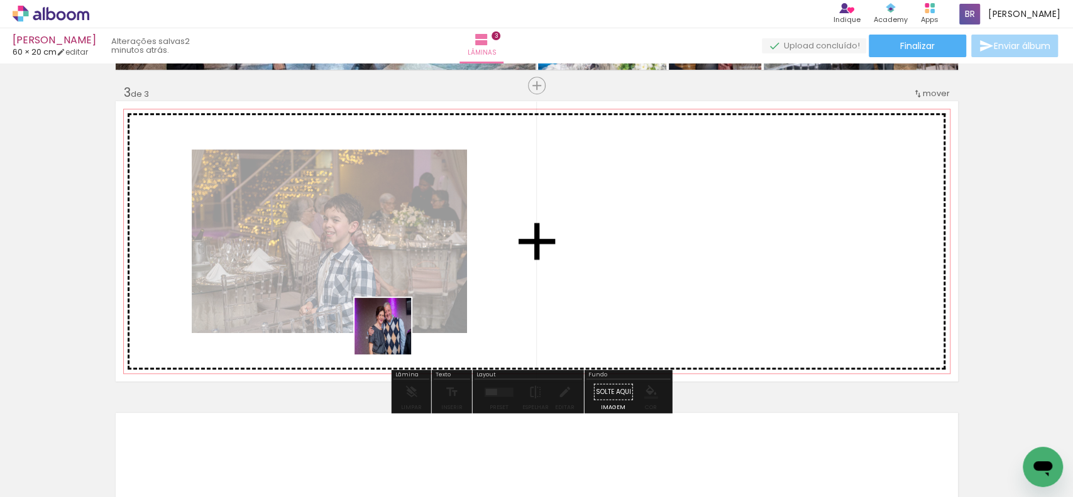
drag, startPoint x: 279, startPoint y: 460, endPoint x: 362, endPoint y: 490, distance: 88.3
click at [415, 325] on quentale-workspace at bounding box center [536, 248] width 1073 height 497
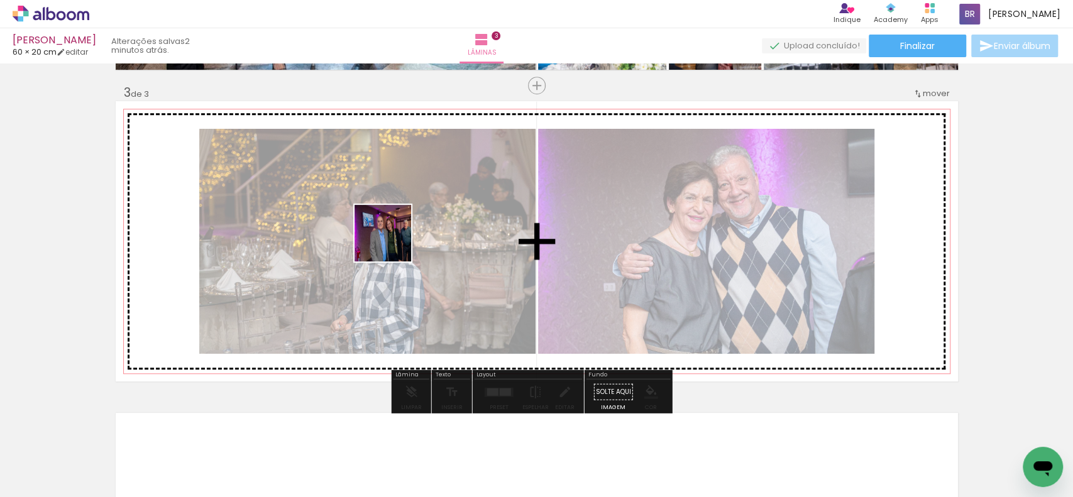
drag, startPoint x: 258, startPoint y: 443, endPoint x: 392, endPoint y: 243, distance: 241.1
click at [392, 243] on quentale-workspace at bounding box center [536, 248] width 1073 height 497
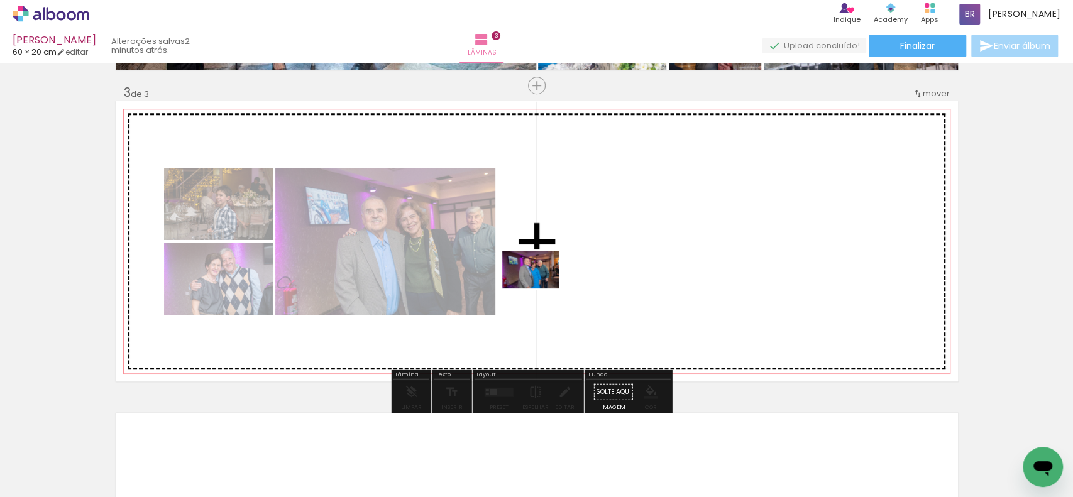
drag, startPoint x: 273, startPoint y: 468, endPoint x: 299, endPoint y: 466, distance: 26.5
click at [542, 288] on quentale-workspace at bounding box center [536, 248] width 1073 height 497
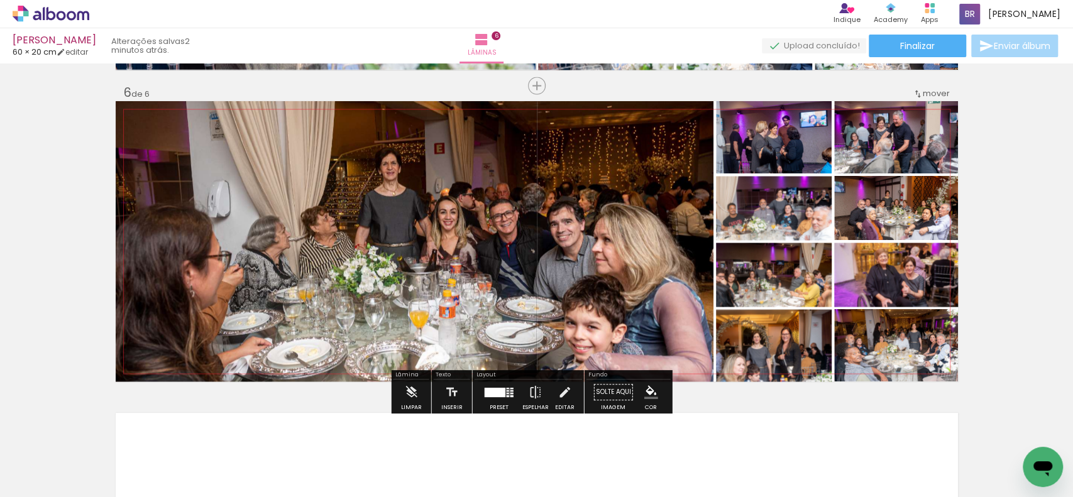
scroll to position [1724, 0]
